Goal: Navigation & Orientation: Go to known website

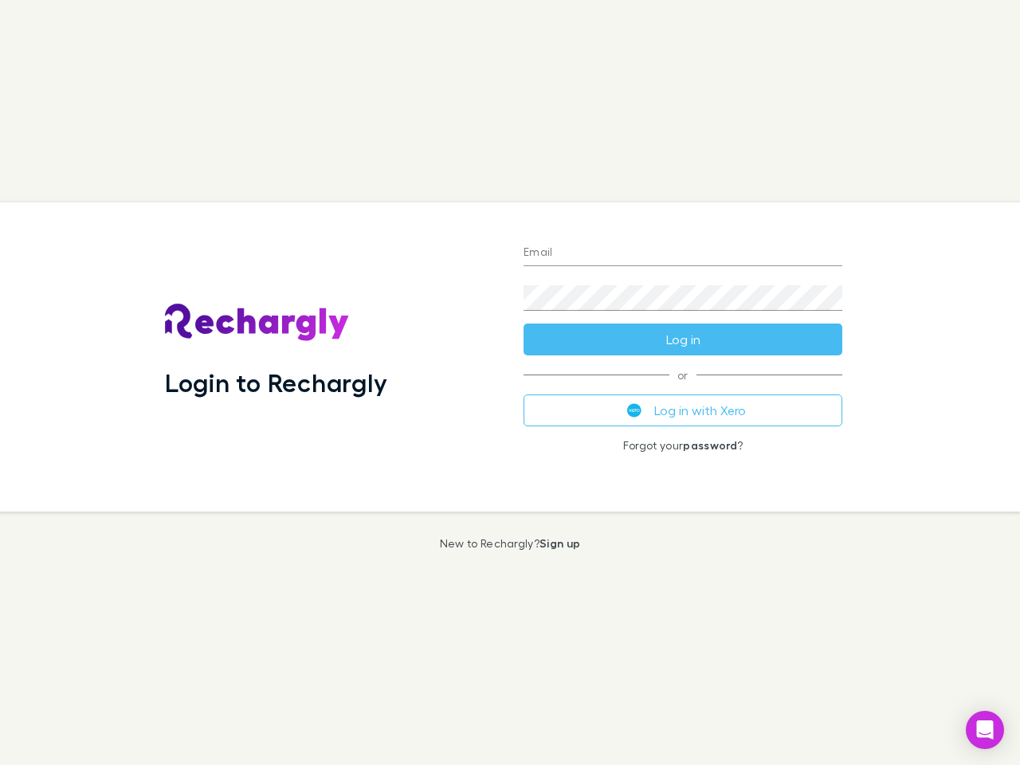
click at [510, 383] on div "Login to Rechargly" at bounding box center [331, 356] width 359 height 309
click at [683, 254] on input "Email" at bounding box center [683, 254] width 319 height 26
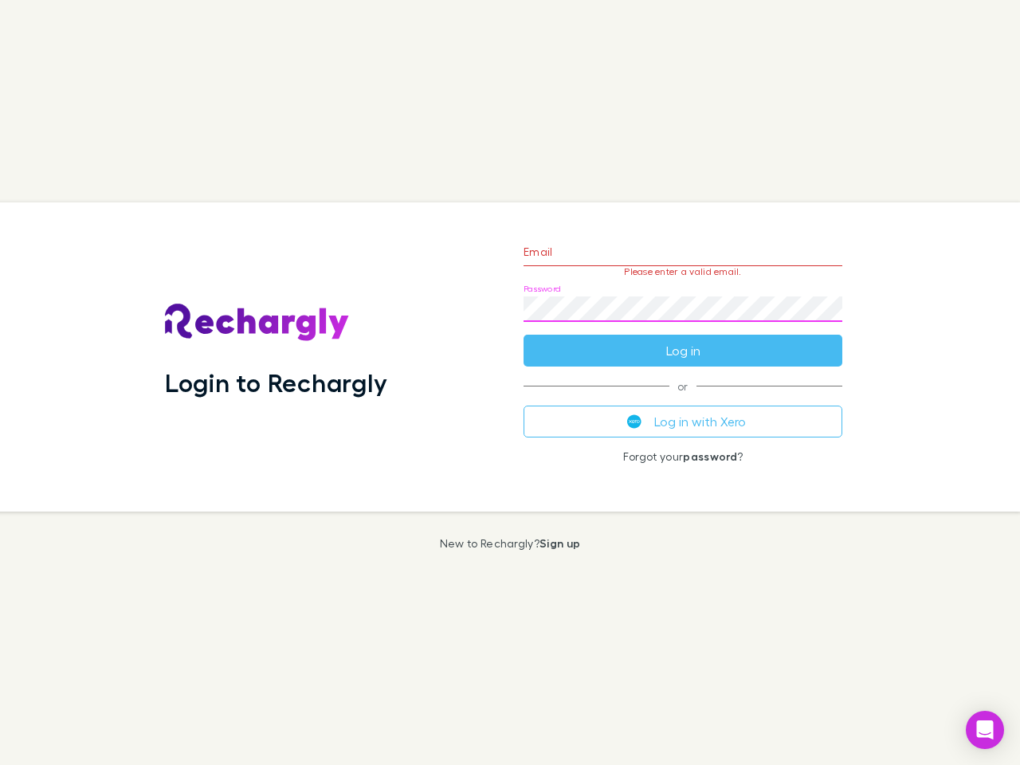
click at [683, 340] on form "Email Please enter a valid email. Password Log in" at bounding box center [683, 297] width 319 height 139
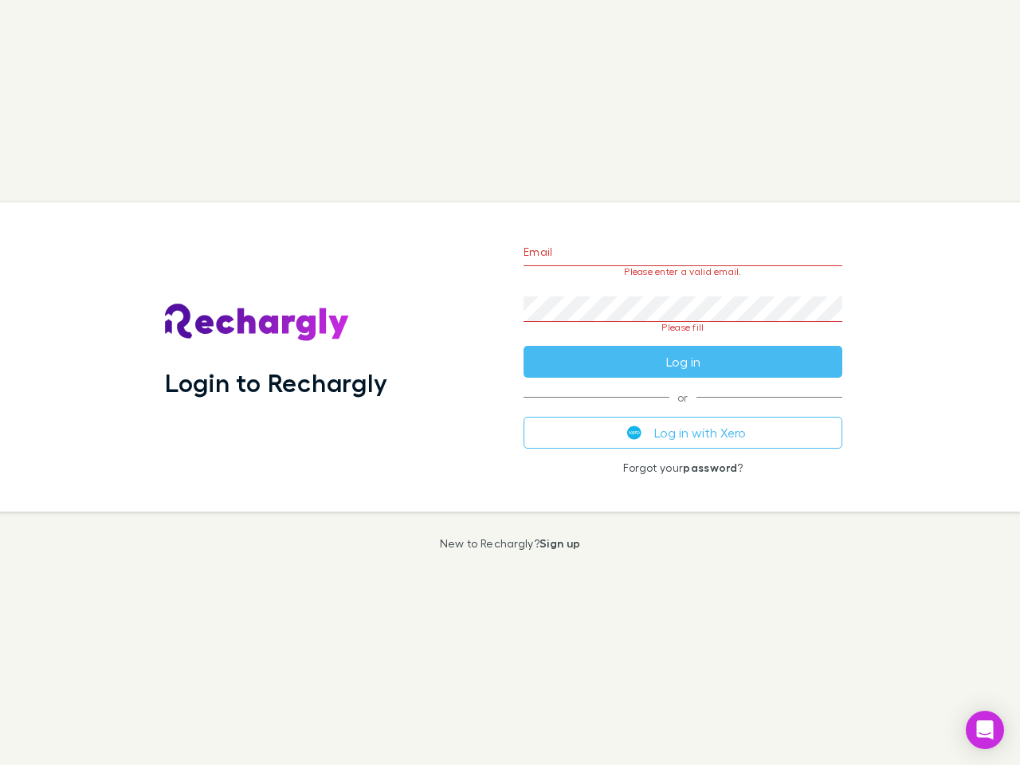
click at [683, 411] on div "Email Please enter a valid email. Password Please fill Log in or Log in with Xe…" at bounding box center [683, 356] width 344 height 309
click at [985, 730] on icon "Open Intercom Messenger" at bounding box center [985, 730] width 17 height 19
